Goal: Check status: Check status

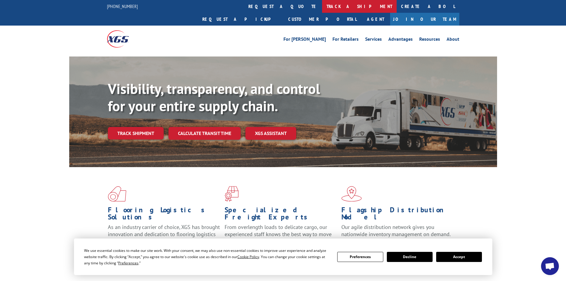
click at [322, 7] on link "track a shipment" at bounding box center [359, 6] width 75 height 13
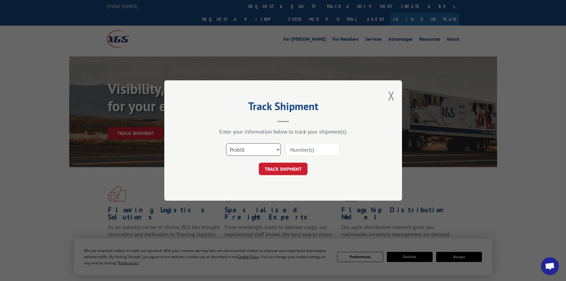
click at [260, 148] on select "Select category... Probill BOL PO" at bounding box center [253, 149] width 55 height 12
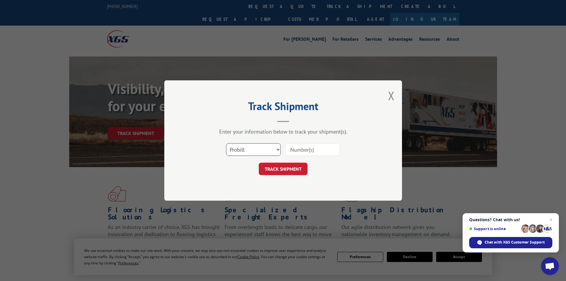
select select "po"
click at [226, 143] on select "Select category... Probill BOL PO" at bounding box center [253, 149] width 55 height 12
paste input "34547822"
type input "34547822"
click at [281, 171] on button "TRACK SHIPMENT" at bounding box center [283, 168] width 49 height 12
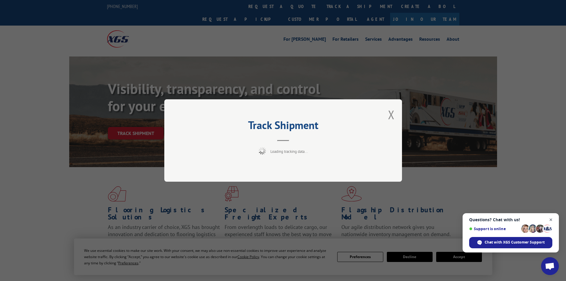
click at [550, 217] on span "Close chat" at bounding box center [550, 219] width 7 height 7
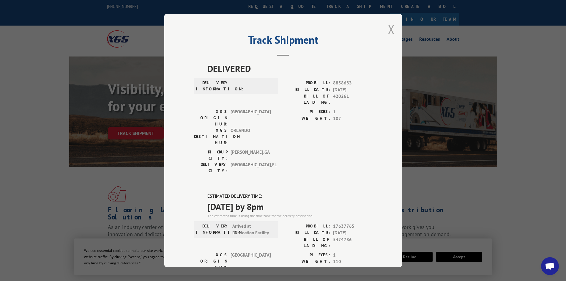
click at [388, 28] on button "Close modal" at bounding box center [391, 29] width 7 height 16
